Goal: Use online tool/utility: Use online tool/utility

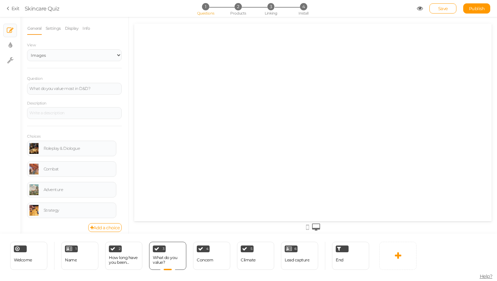
select select "2"
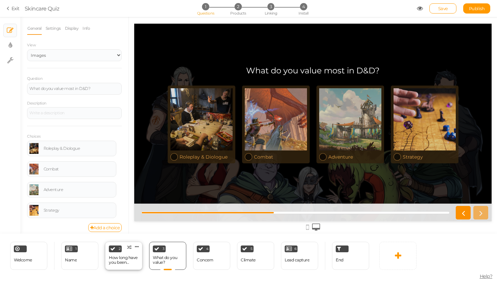
click at [119, 259] on div "How long have you been playing D&D?" at bounding box center [124, 259] width 30 height 9
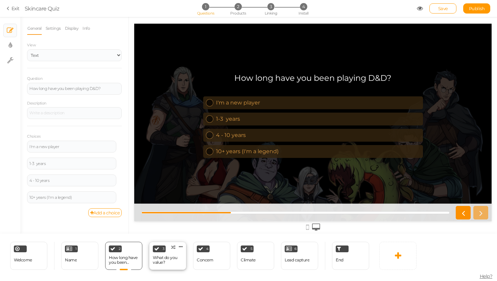
click at [162, 250] on div "3" at bounding box center [159, 249] width 13 height 7
select select "2"
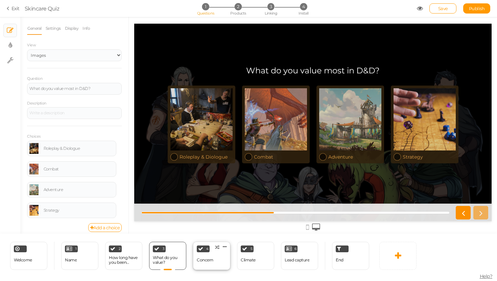
click at [217, 266] on div "4 Concern × Define the conditions to show this slide. Clone Change type Delete" at bounding box center [211, 256] width 37 height 28
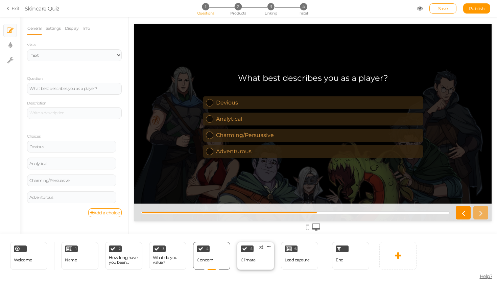
click at [252, 263] on div "Climate" at bounding box center [248, 260] width 15 height 12
select select "2"
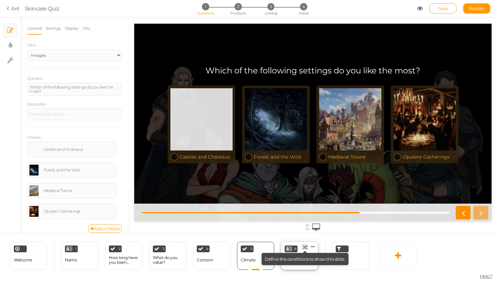
click at [306, 255] on tip "× Define the conditions to show this slide." at bounding box center [305, 259] width 87 height 12
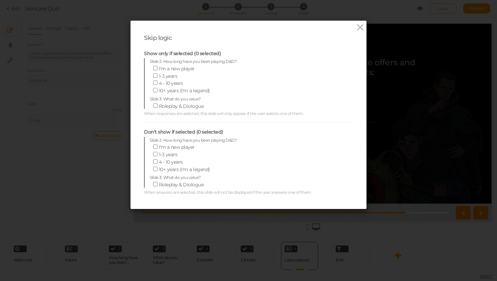
click at [350, 27] on div "Skip logic Show only if selected (0 selected) Slide 2: How long have you been p…" at bounding box center [249, 115] width 236 height 188
click at [358, 24] on icon at bounding box center [361, 27] width 10 height 10
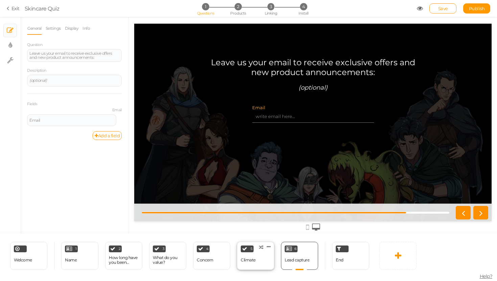
click at [246, 260] on div "Climate" at bounding box center [248, 260] width 15 height 5
select select "2"
